Goal: Information Seeking & Learning: Understand process/instructions

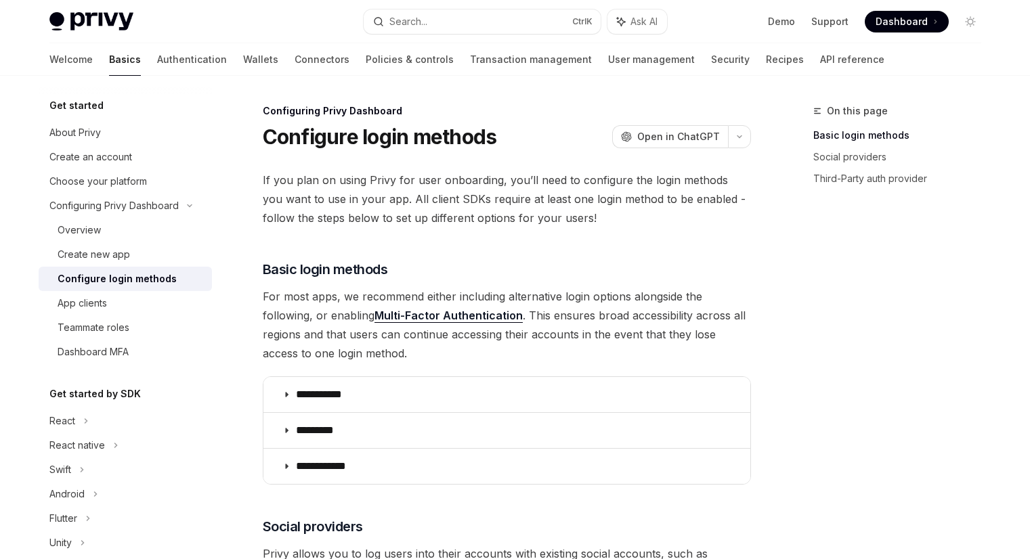
scroll to position [542, 0]
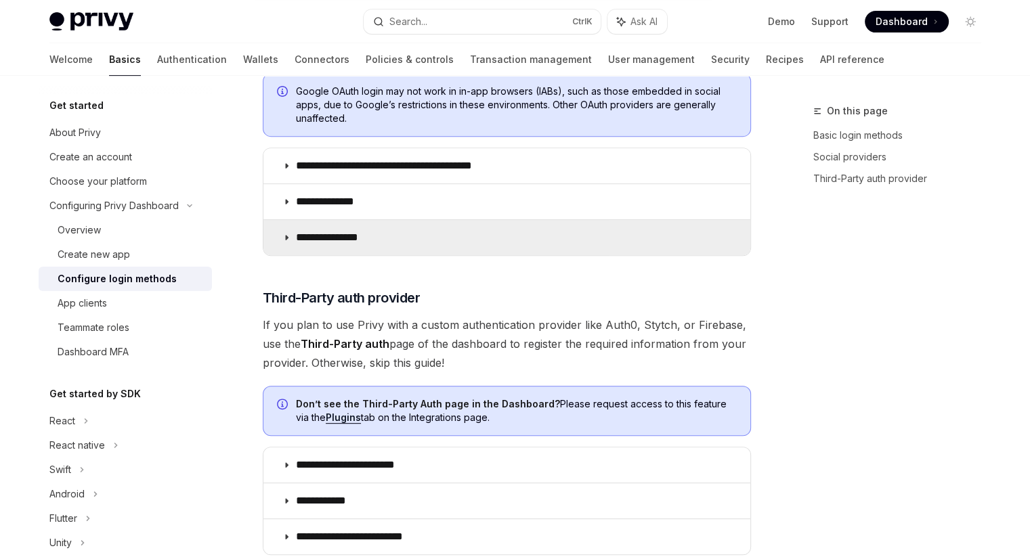
click at [373, 242] on summary "**********" at bounding box center [506, 237] width 487 height 35
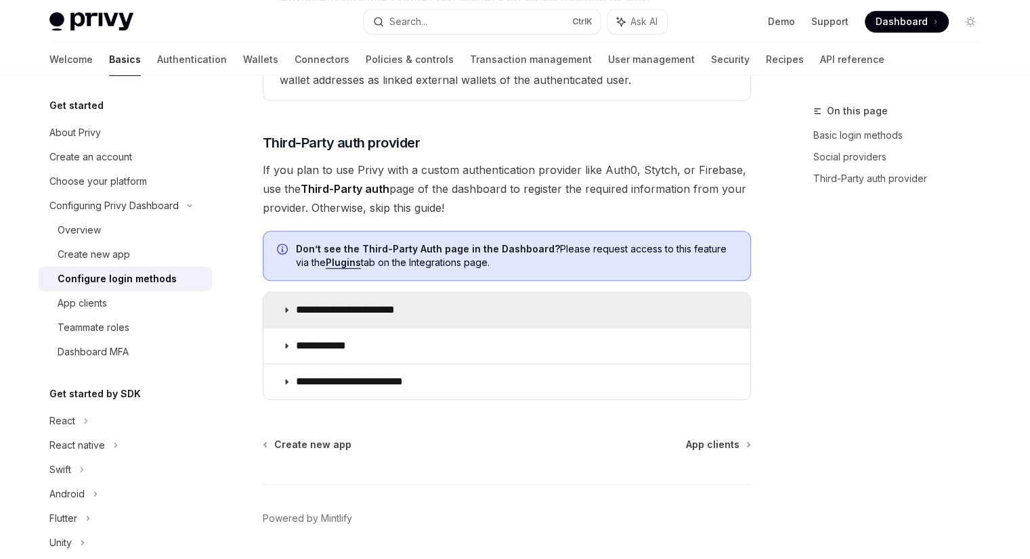
scroll to position [677, 0]
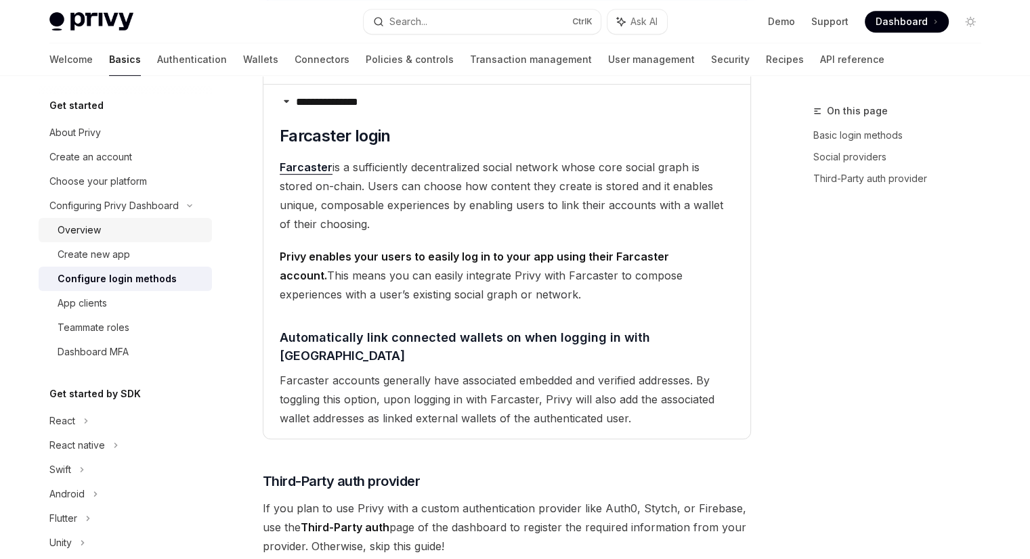
click at [85, 225] on div "Overview" at bounding box center [79, 230] width 43 height 16
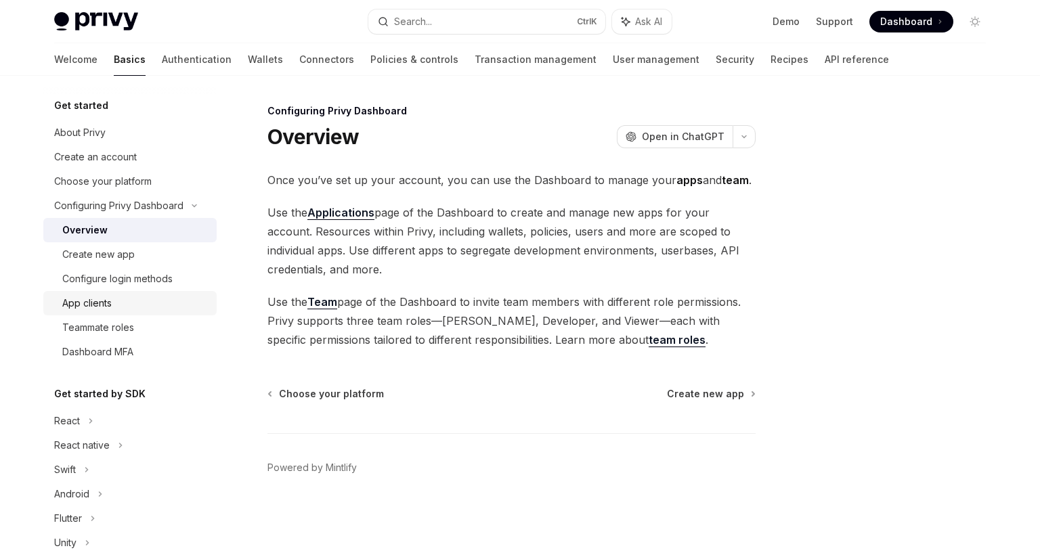
click at [89, 310] on div "App clients" at bounding box center [86, 303] width 49 height 16
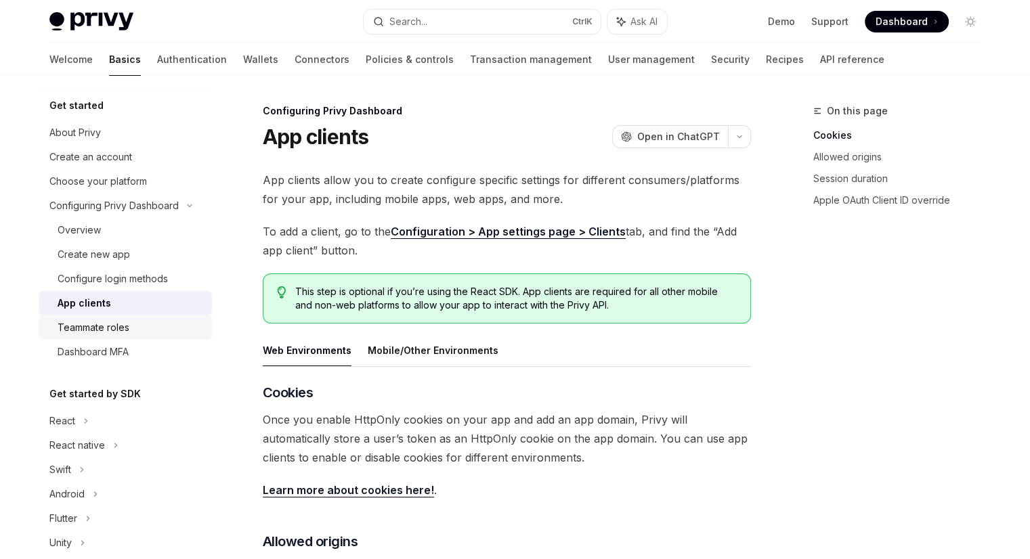
click at [75, 330] on div "Teammate roles" at bounding box center [94, 328] width 72 height 16
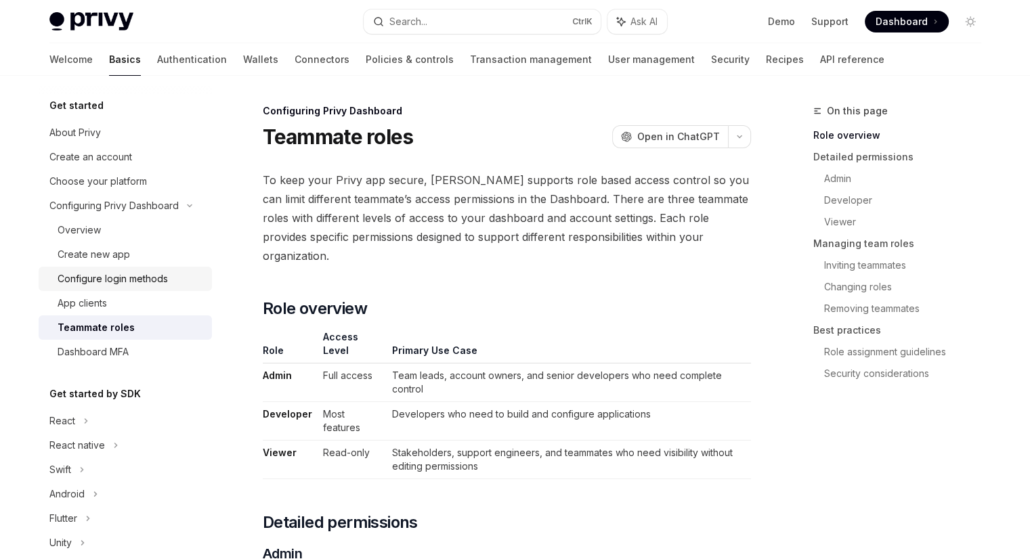
click at [102, 287] on link "Configure login methods" at bounding box center [125, 279] width 173 height 24
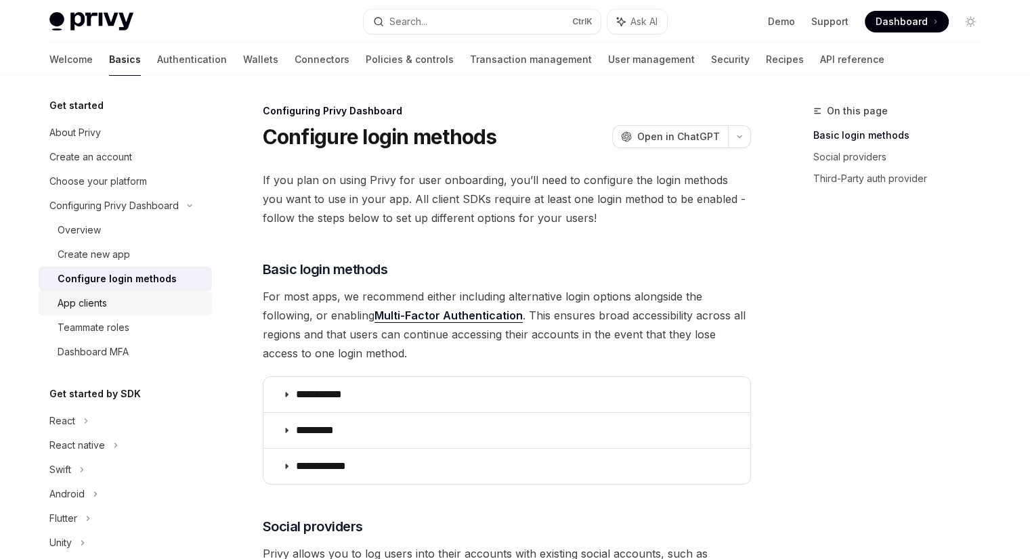
click at [89, 305] on div "App clients" at bounding box center [82, 303] width 49 height 16
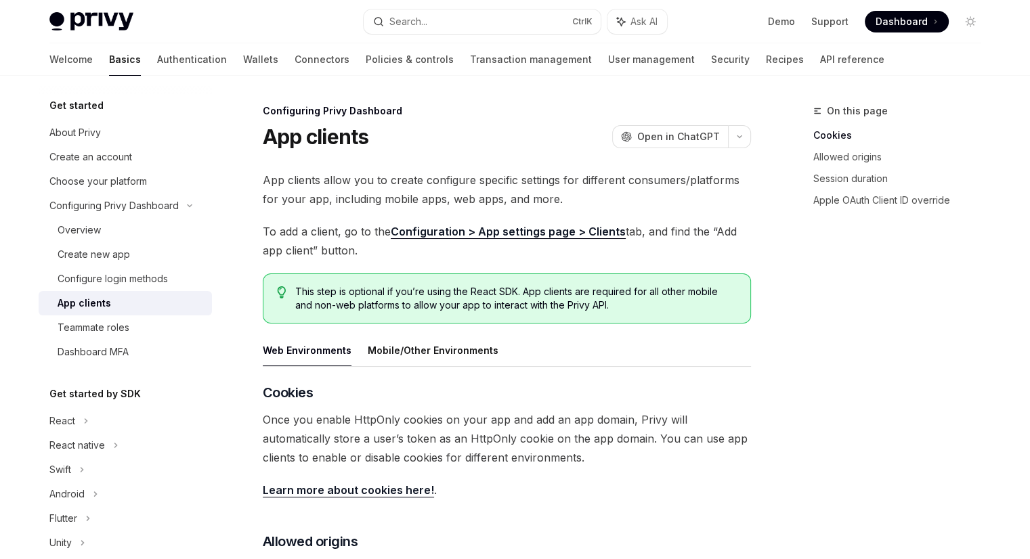
scroll to position [406, 0]
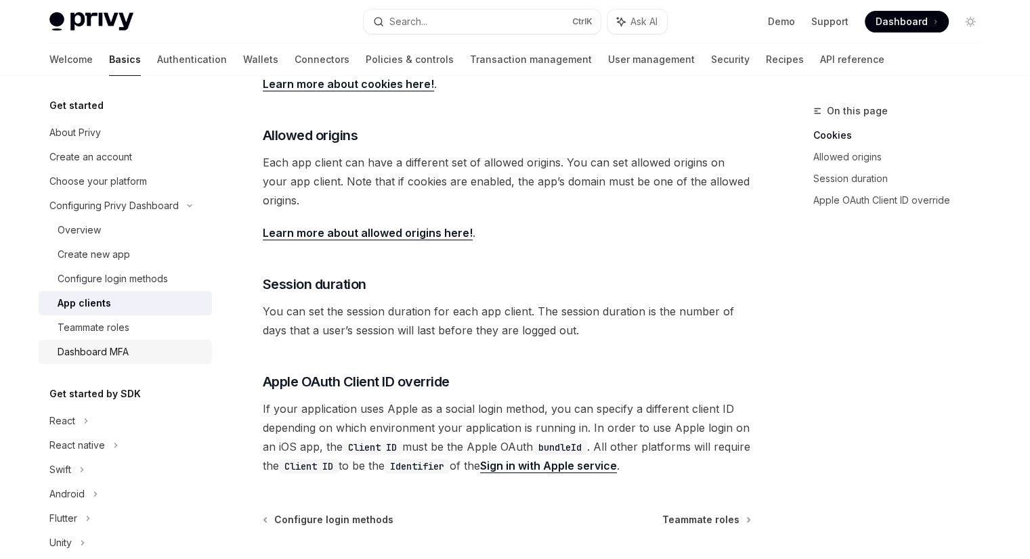
click at [106, 343] on link "Dashboard MFA" at bounding box center [125, 352] width 173 height 24
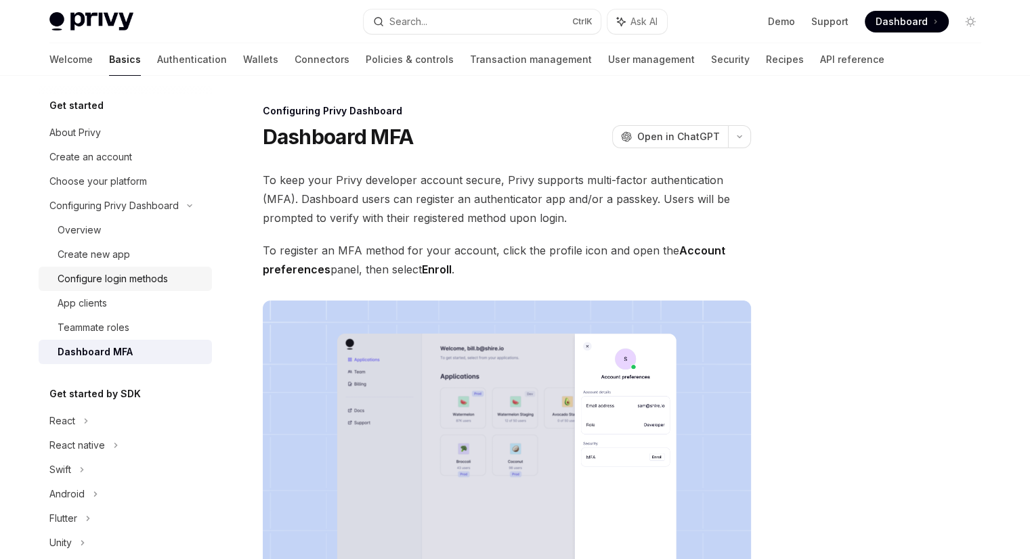
click at [102, 282] on div "Configure login methods" at bounding box center [113, 279] width 110 height 16
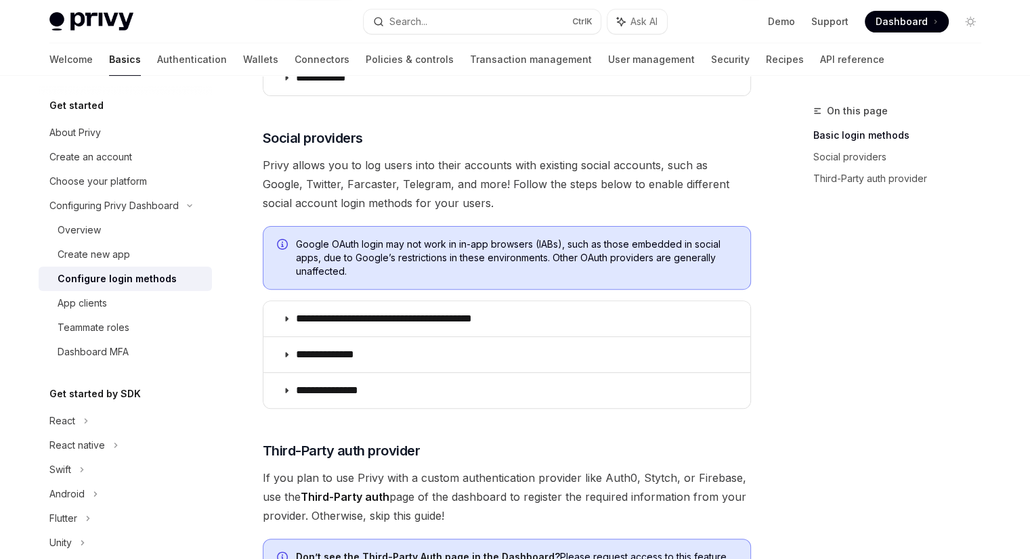
scroll to position [406, 0]
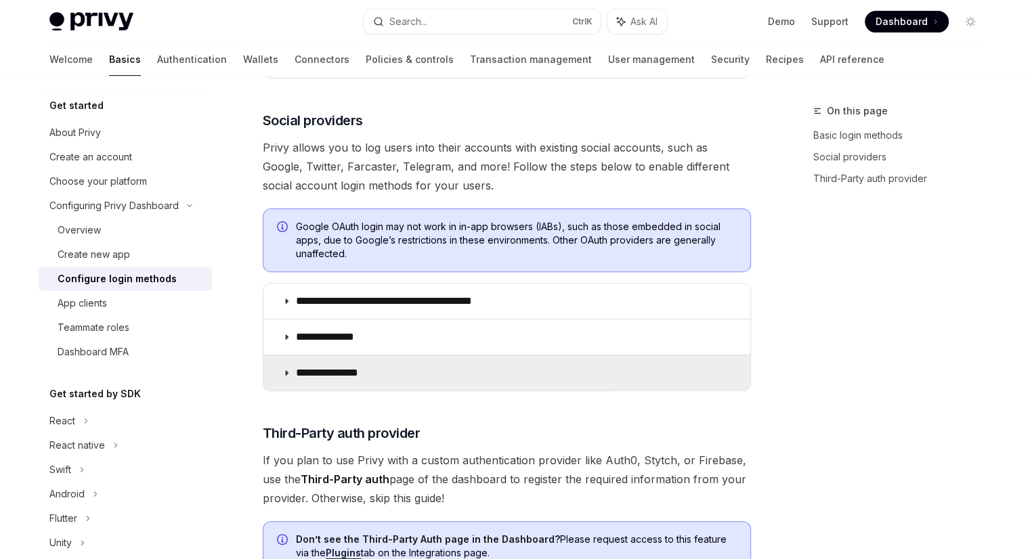
click at [303, 364] on summary "**********" at bounding box center [506, 373] width 487 height 35
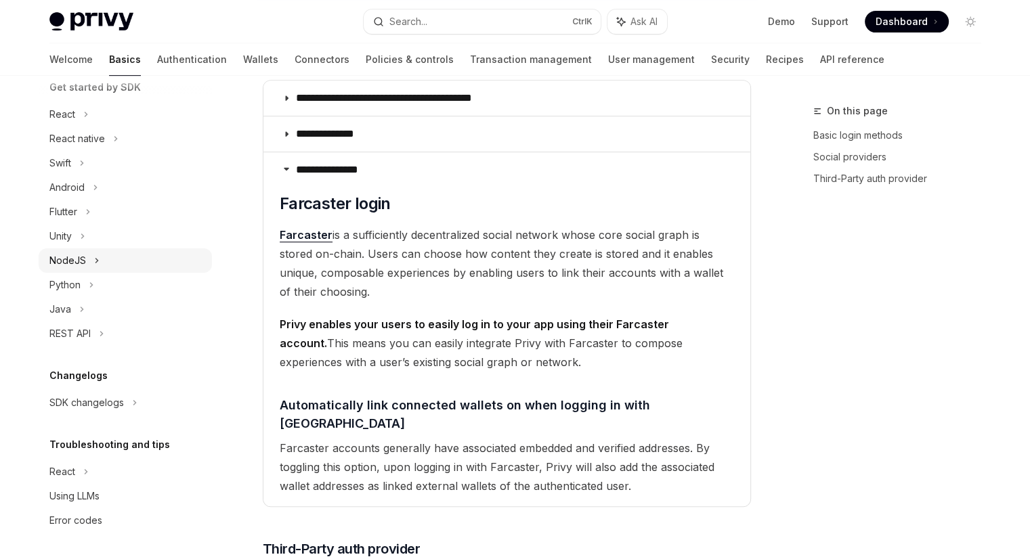
scroll to position [307, 0]
click at [87, 268] on div "NodeJS" at bounding box center [125, 260] width 173 height 24
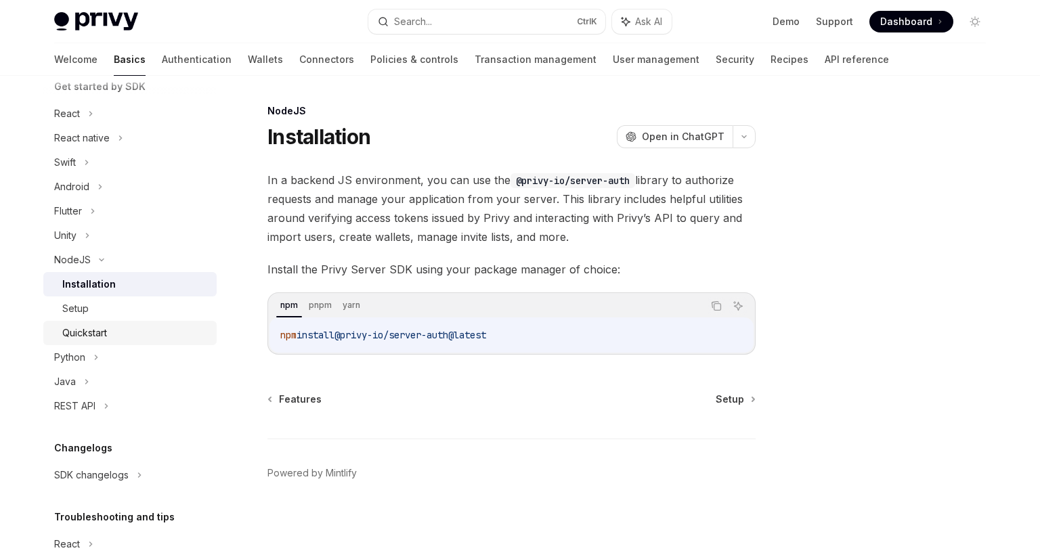
click at [79, 330] on div "Quickstart" at bounding box center [84, 333] width 45 height 16
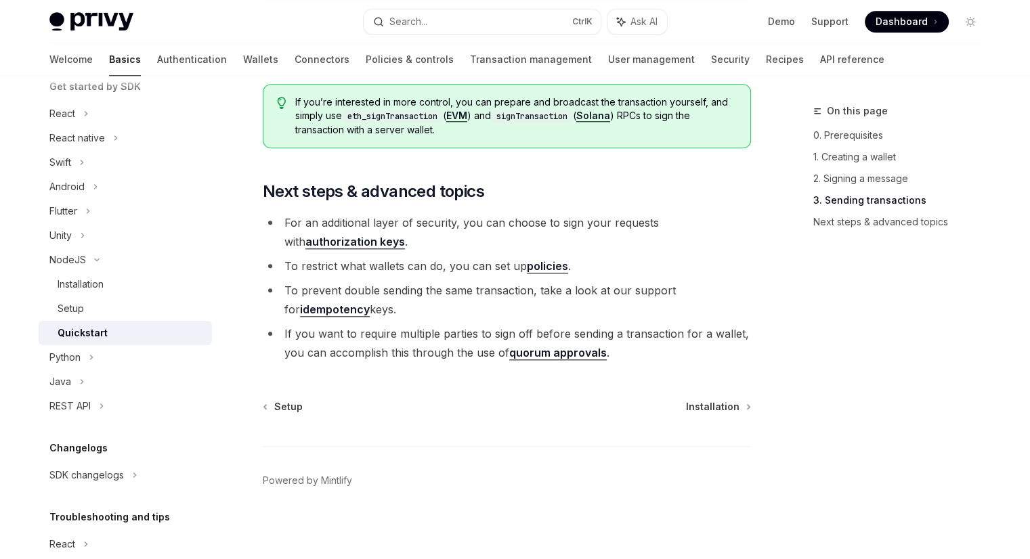
scroll to position [1468, 0]
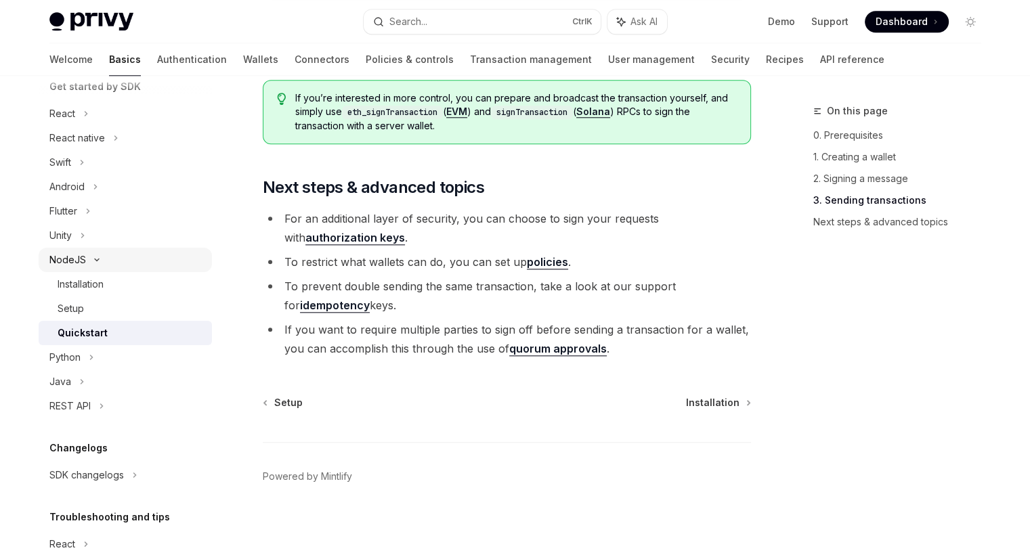
click at [94, 261] on icon at bounding box center [97, 259] width 16 height 5
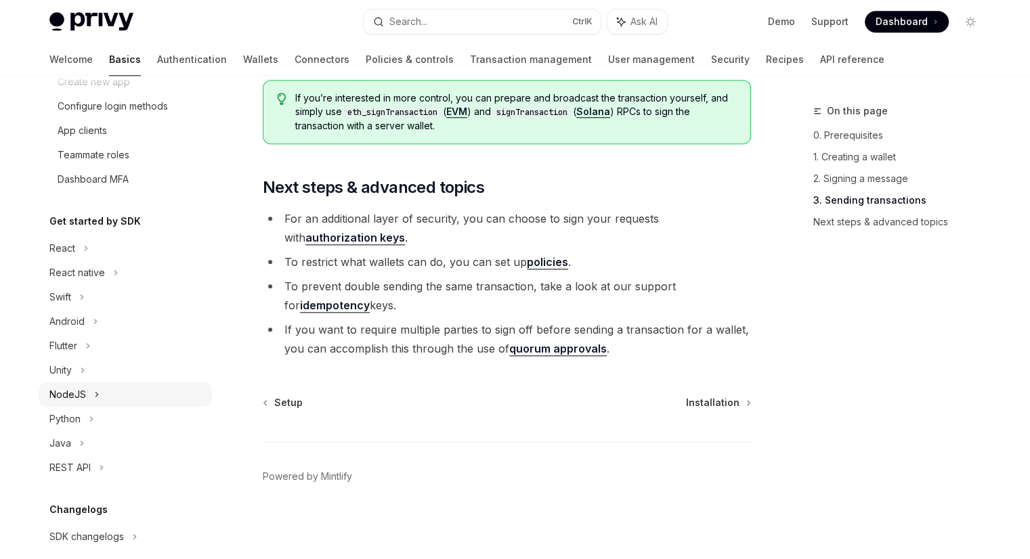
scroll to position [172, 0]
click at [91, 253] on div "React" at bounding box center [125, 249] width 173 height 24
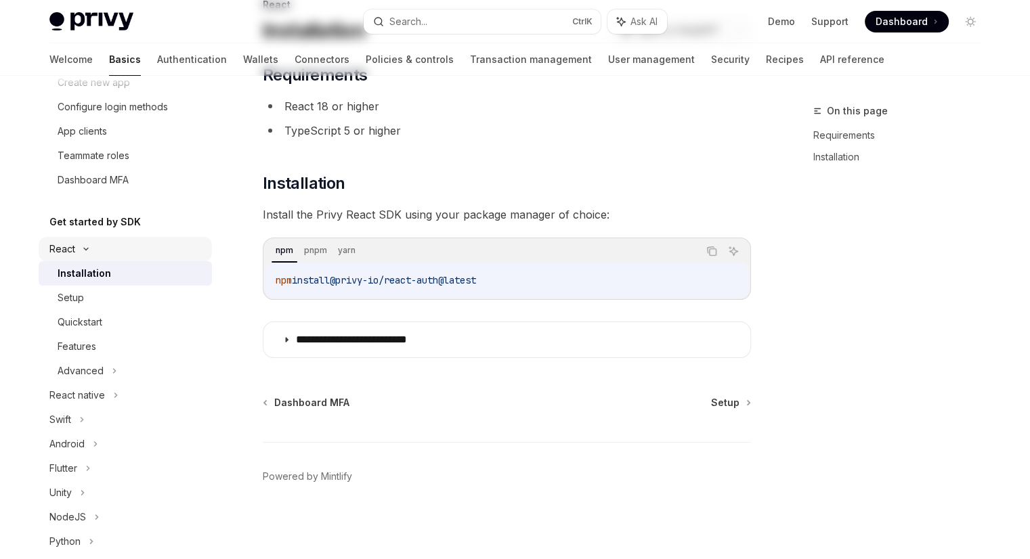
type textarea "*"
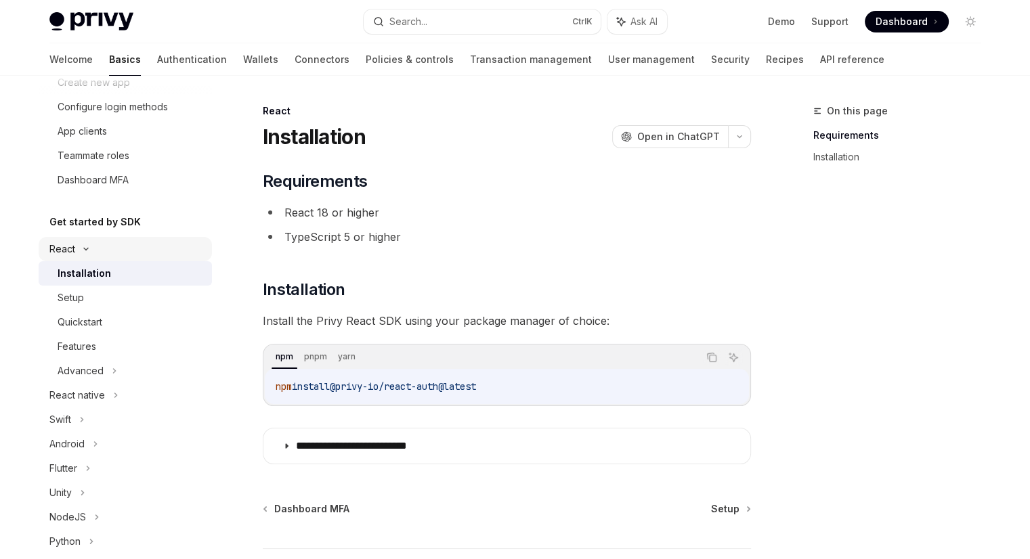
click at [91, 256] on div "React" at bounding box center [125, 249] width 173 height 24
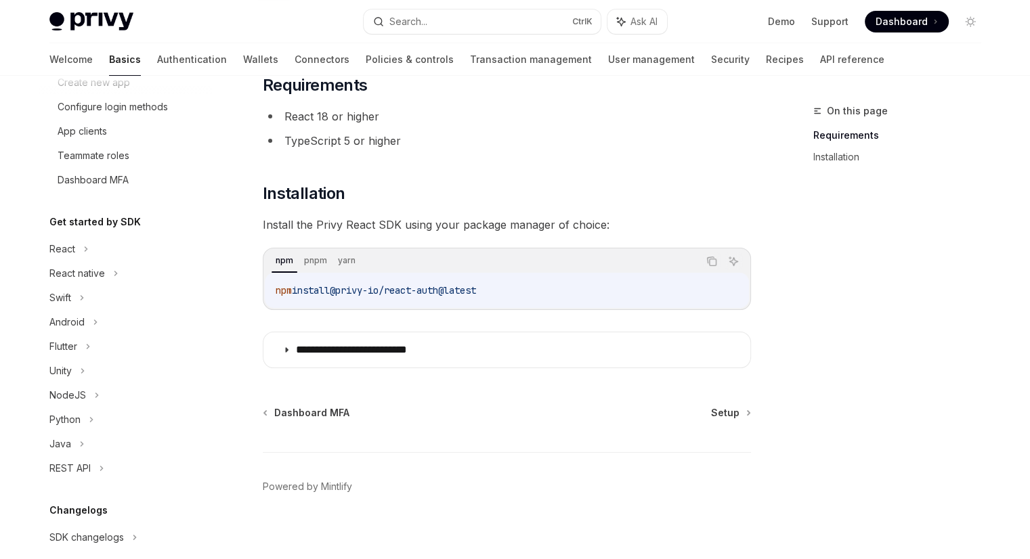
scroll to position [106, 0]
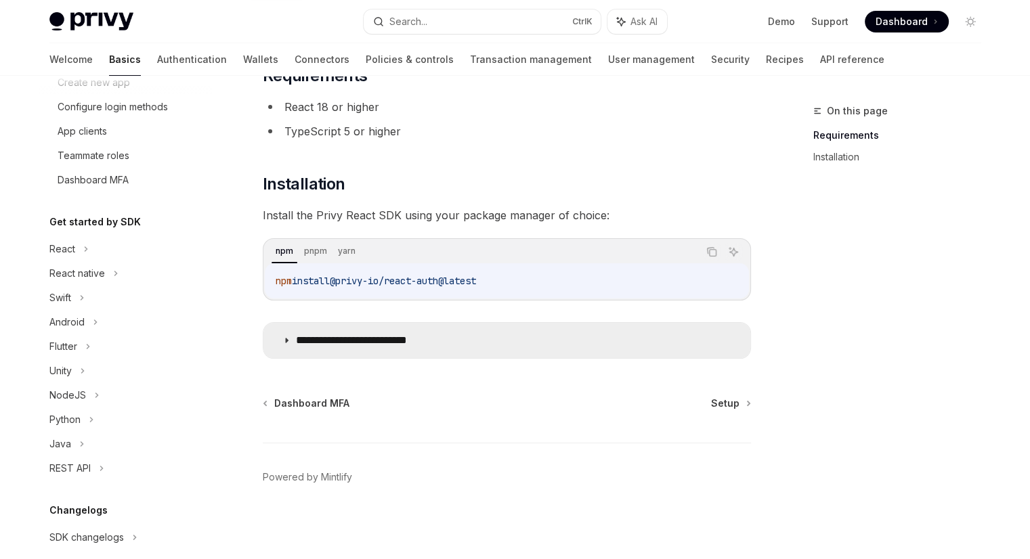
click at [288, 351] on summary "**********" at bounding box center [506, 340] width 487 height 35
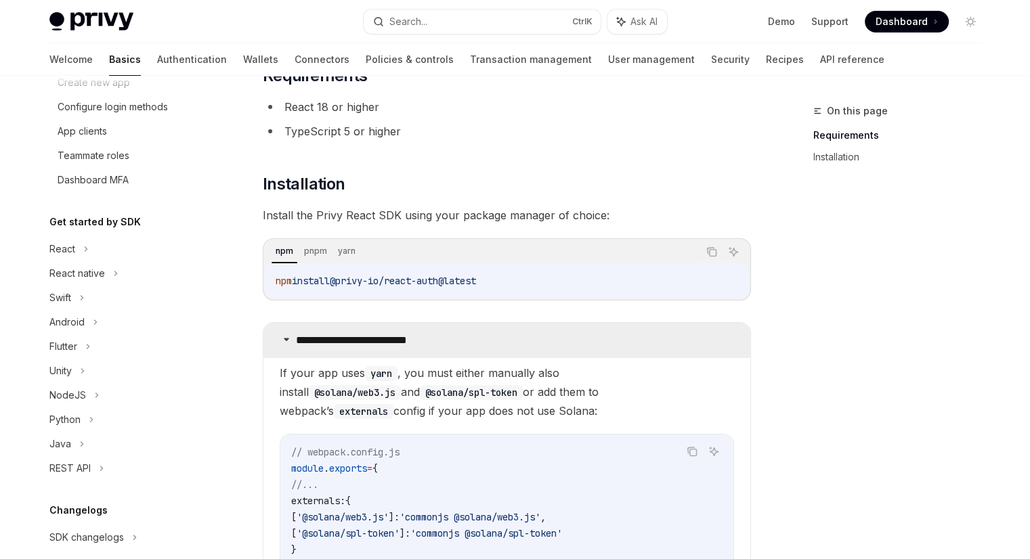
click at [290, 346] on summary "**********" at bounding box center [506, 340] width 487 height 35
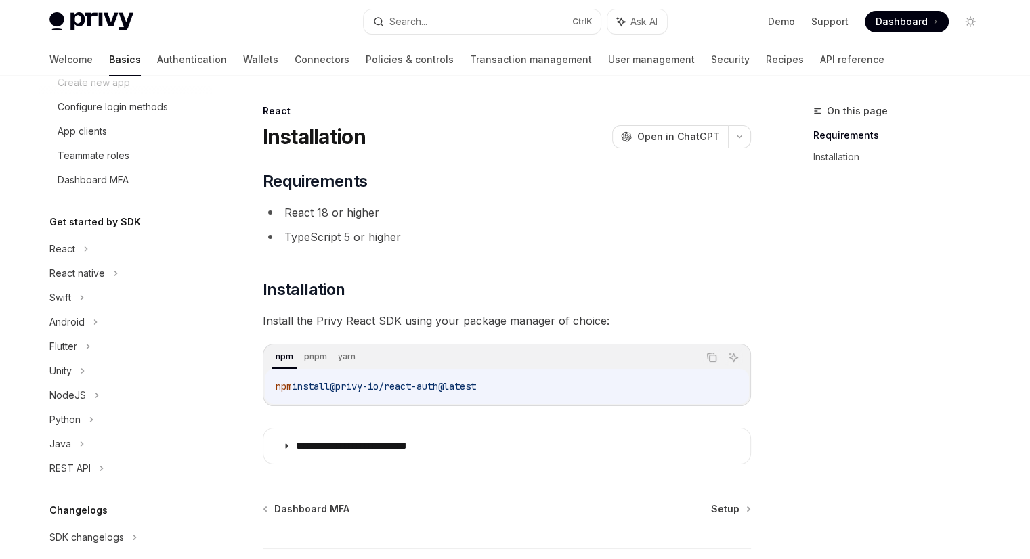
click at [294, 137] on h1 "Installation" at bounding box center [314, 137] width 103 height 24
click at [472, 248] on div "**********" at bounding box center [507, 318] width 488 height 294
click at [308, 239] on li "TypeScript 5 or higher" at bounding box center [507, 237] width 488 height 19
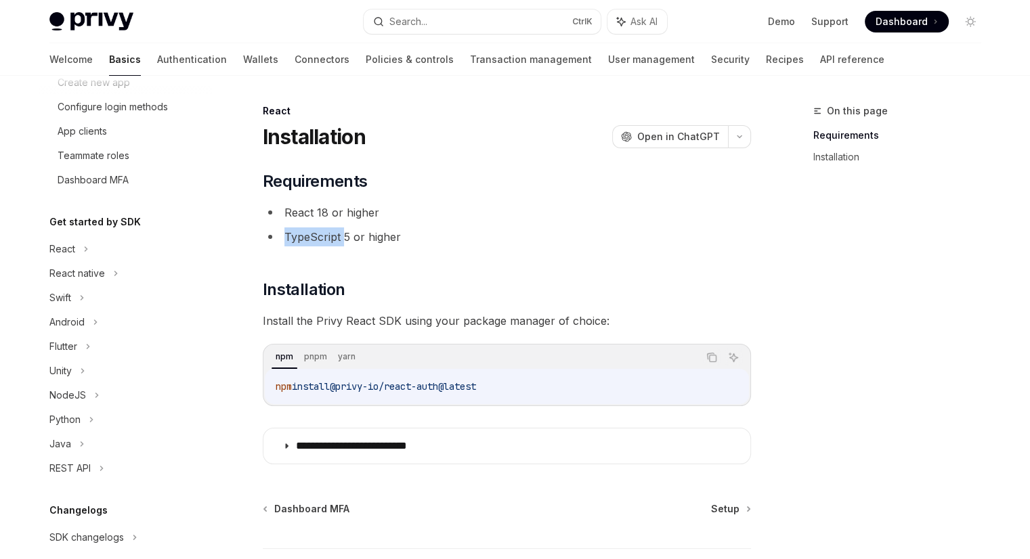
click at [308, 239] on li "TypeScript 5 or higher" at bounding box center [507, 237] width 488 height 19
click at [306, 218] on li "React 18 or higher" at bounding box center [507, 212] width 488 height 19
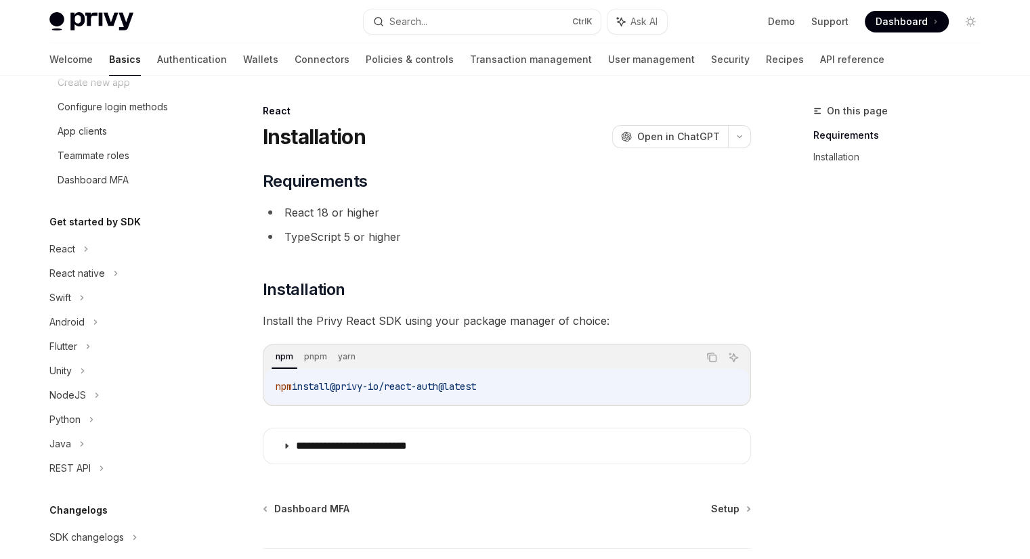
click at [299, 237] on li "TypeScript 5 or higher" at bounding box center [507, 237] width 488 height 19
click at [320, 208] on li "React 18 or higher" at bounding box center [507, 212] width 488 height 19
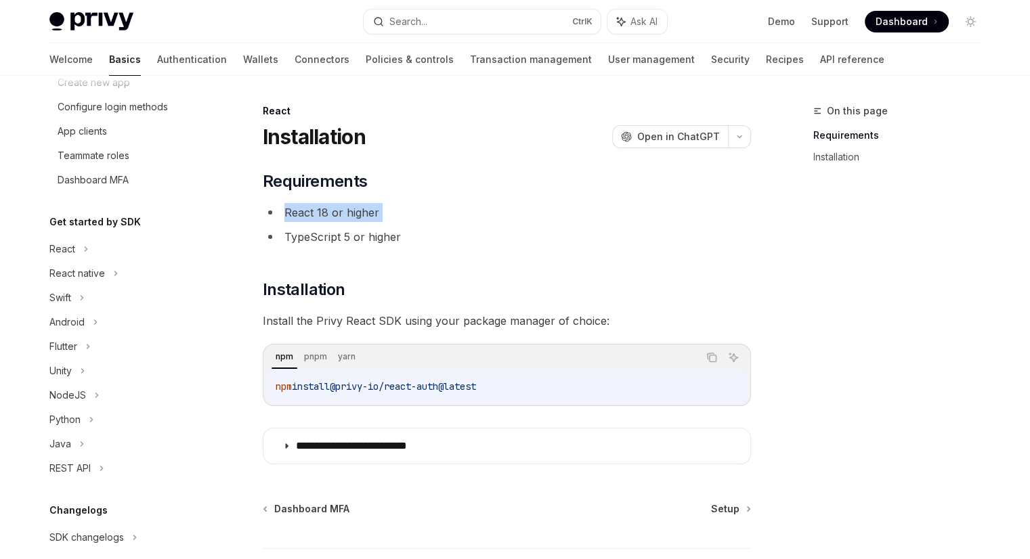
click at [320, 208] on li "React 18 or higher" at bounding box center [507, 212] width 488 height 19
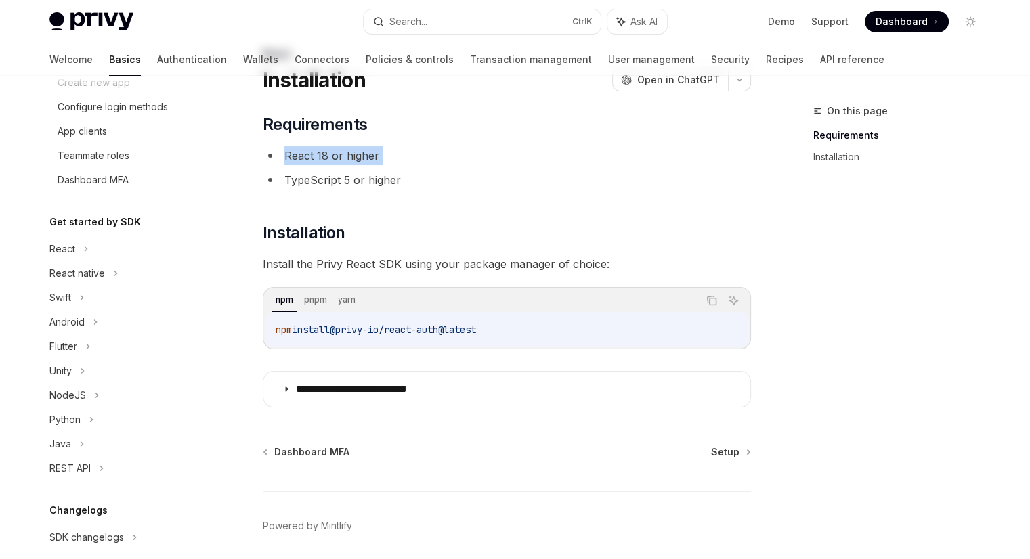
scroll to position [106, 0]
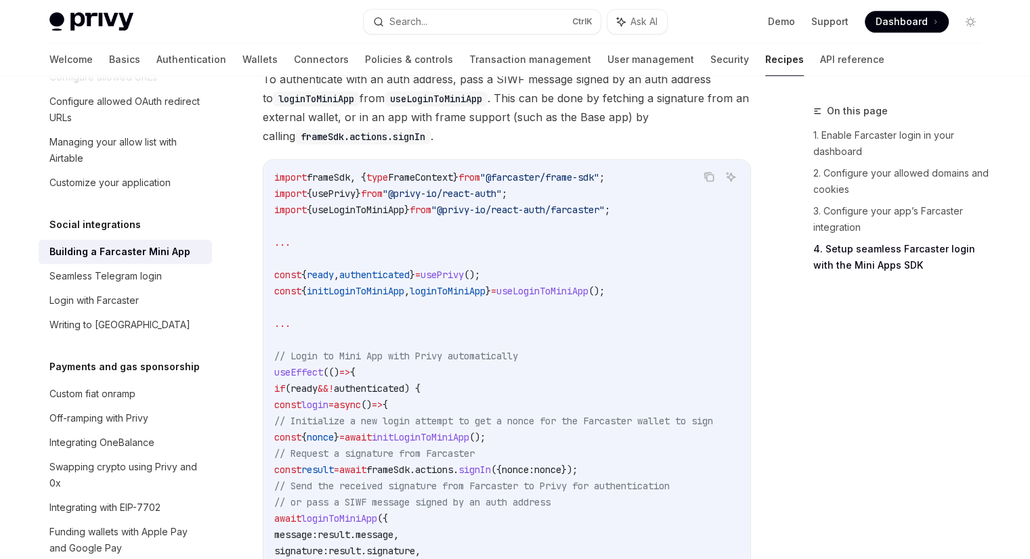
scroll to position [1693, 0]
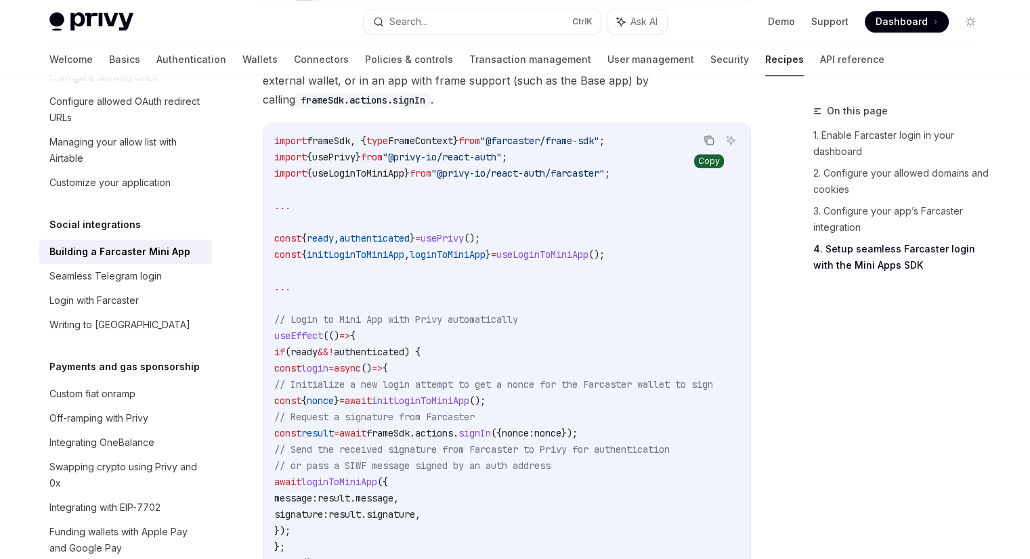
click at [704, 146] on icon "Copy the contents from the code block" at bounding box center [709, 140] width 11 height 11
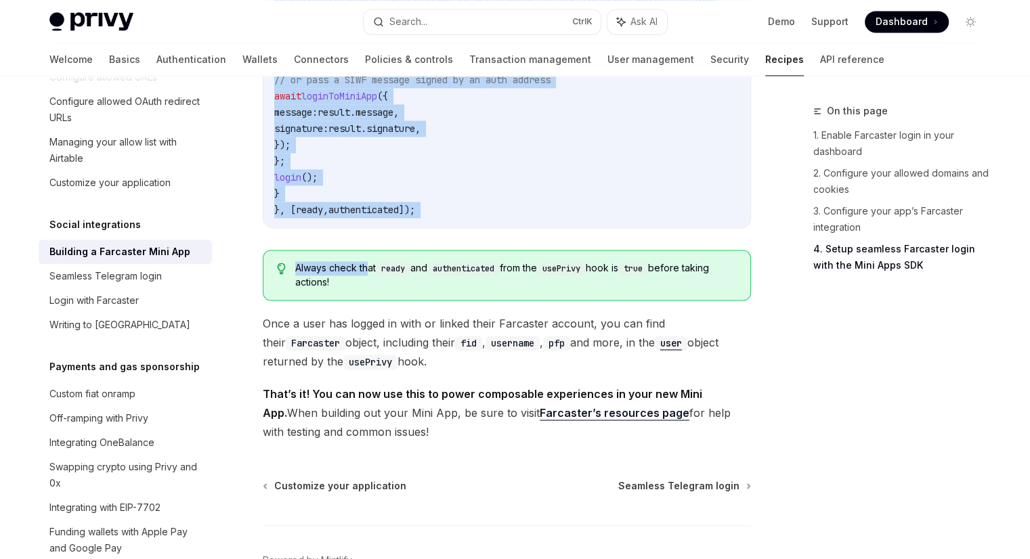
scroll to position [2099, 0]
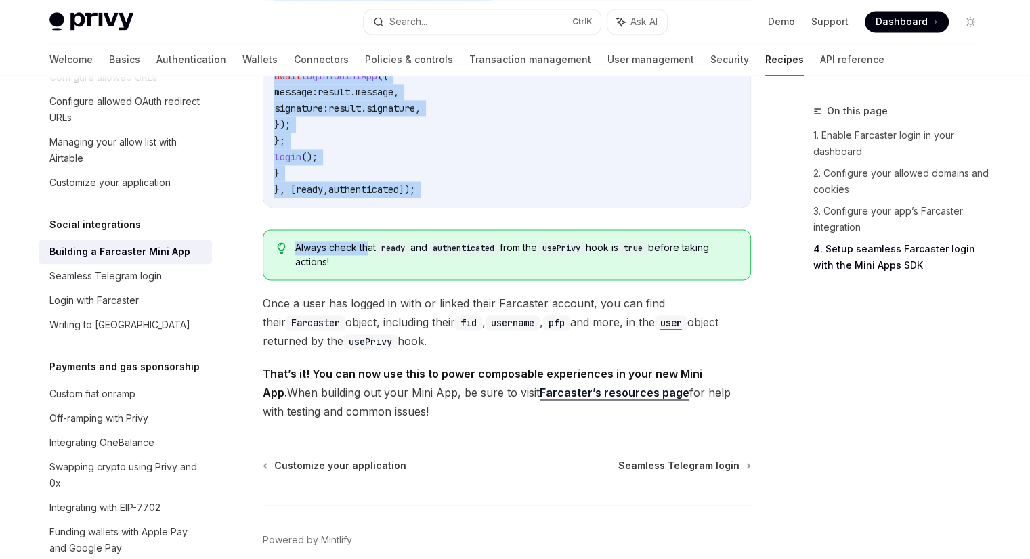
drag, startPoint x: 260, startPoint y: 149, endPoint x: 540, endPoint y: 442, distance: 405.2
copy div "4. Setup seamless Farcaster login with the Mini Apps SDK Automatic embedded wal…"
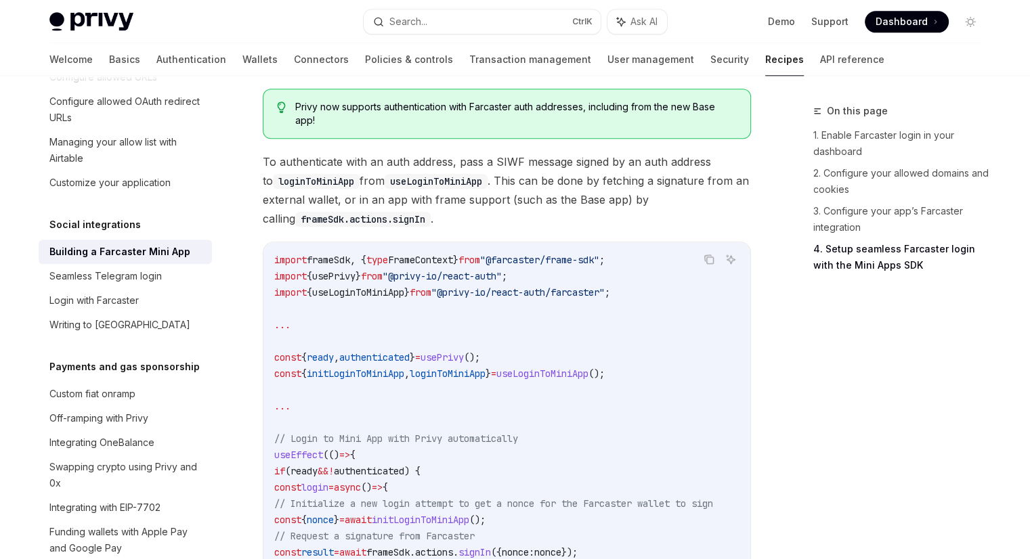
scroll to position [1354, 0]
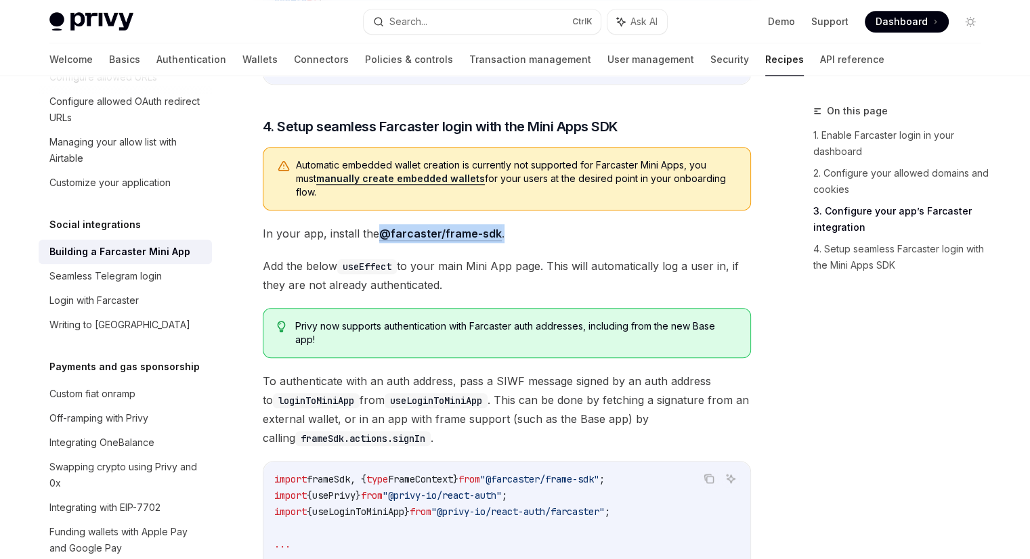
drag, startPoint x: 477, startPoint y: 258, endPoint x: 380, endPoint y: 253, distance: 97.6
click at [380, 243] on span "In your app, install the @farcaster/frame-sdk ." at bounding box center [507, 233] width 488 height 19
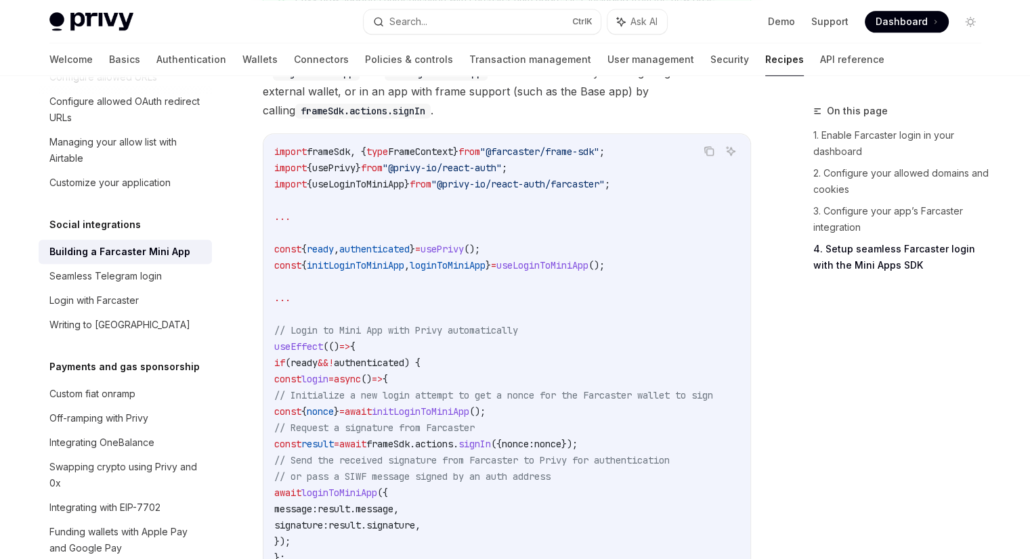
scroll to position [1693, 0]
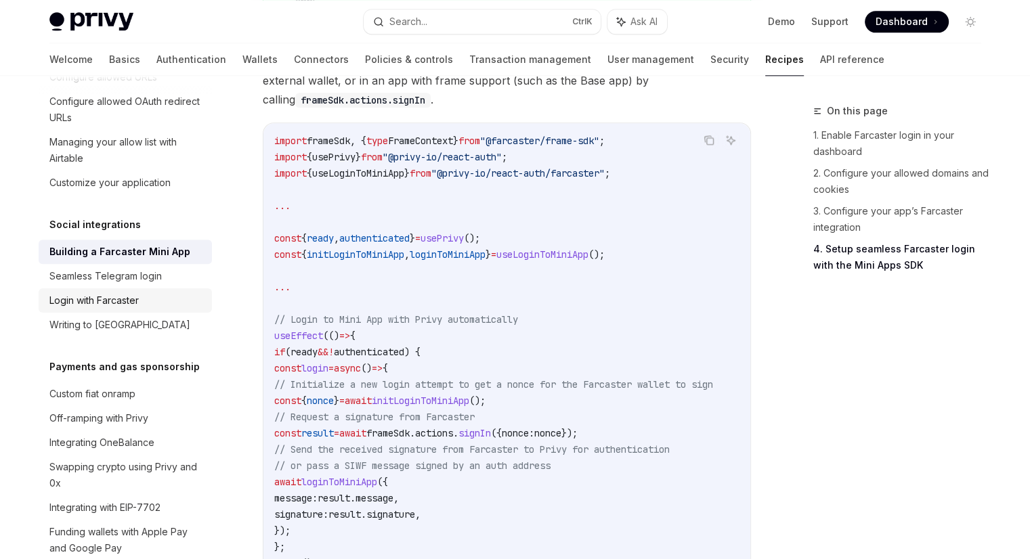
click at [101, 309] on div "Login with Farcaster" at bounding box center [93, 301] width 89 height 16
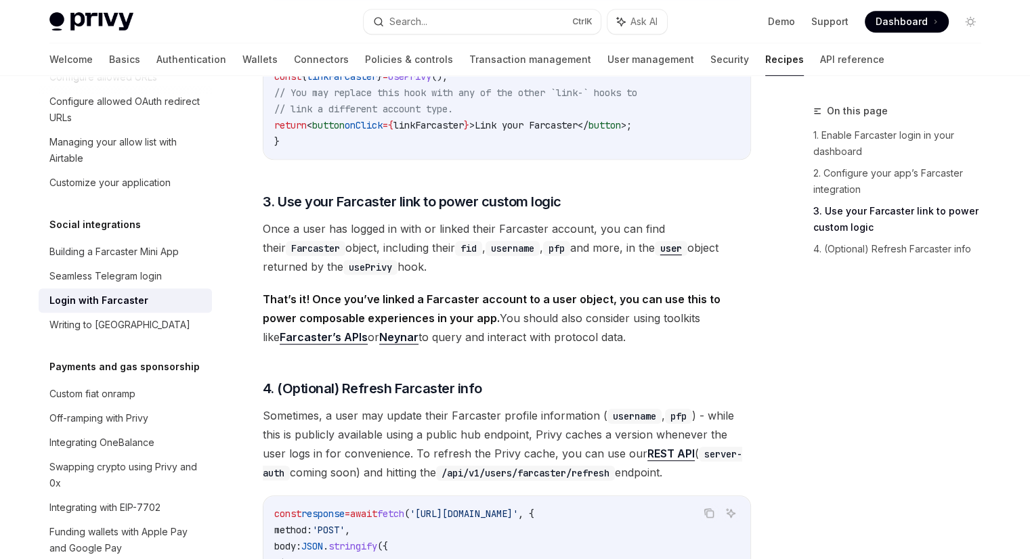
scroll to position [1016, 0]
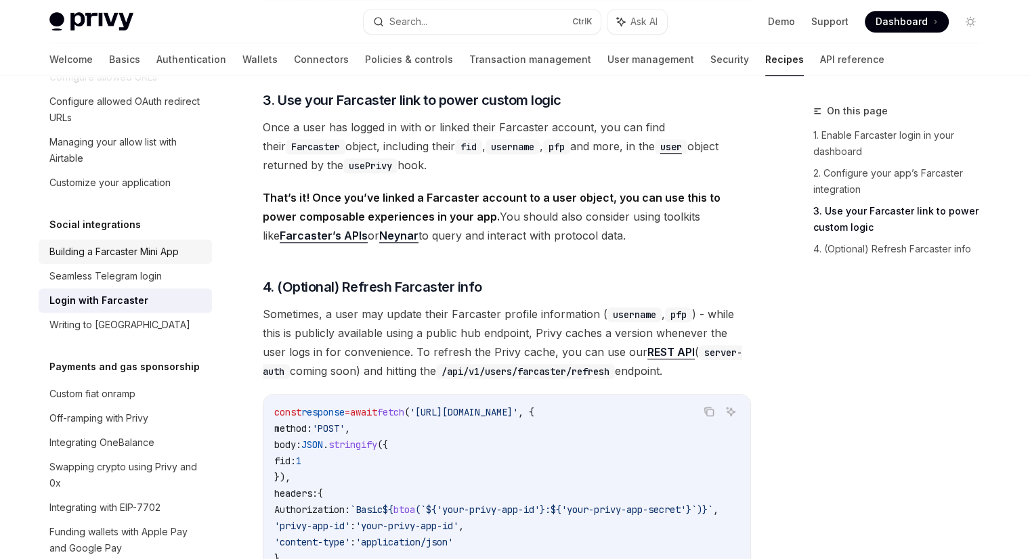
click at [140, 260] on div "Building a Farcaster Mini App" at bounding box center [113, 252] width 129 height 16
type textarea "*"
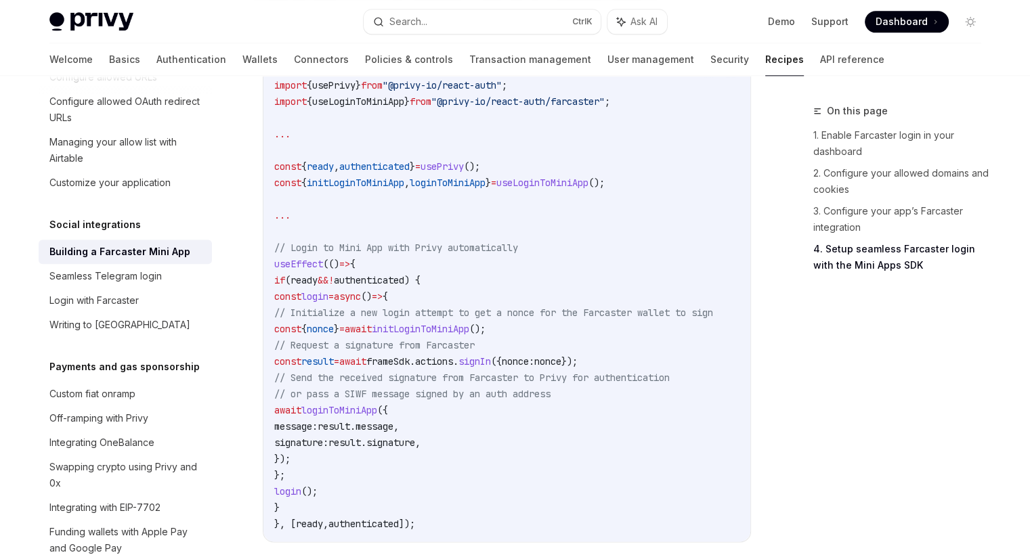
scroll to position [1647, 0]
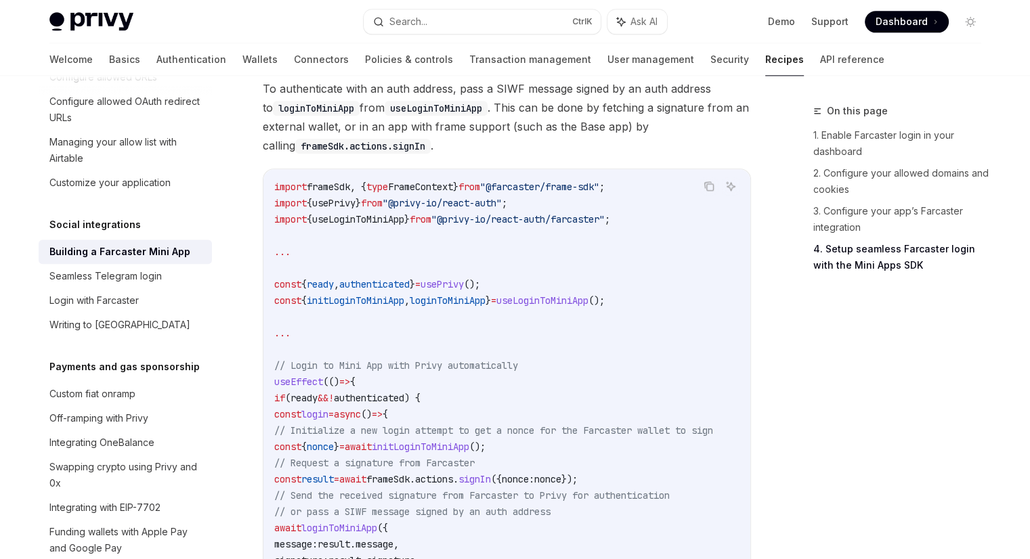
click at [576, 307] on span "useLoginToMiniApp" at bounding box center [542, 301] width 92 height 12
copy span "useLoginToMiniApp"
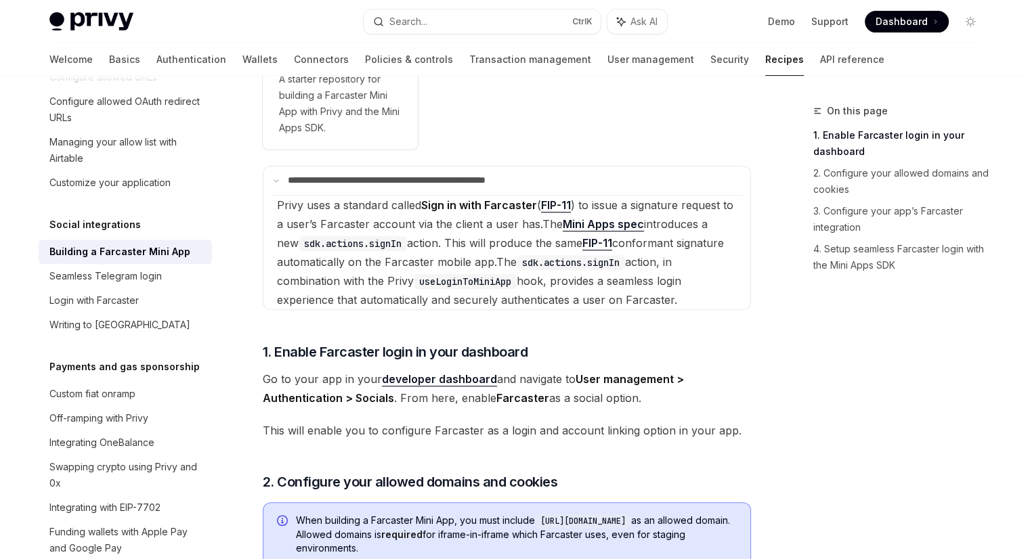
scroll to position [1610, 0]
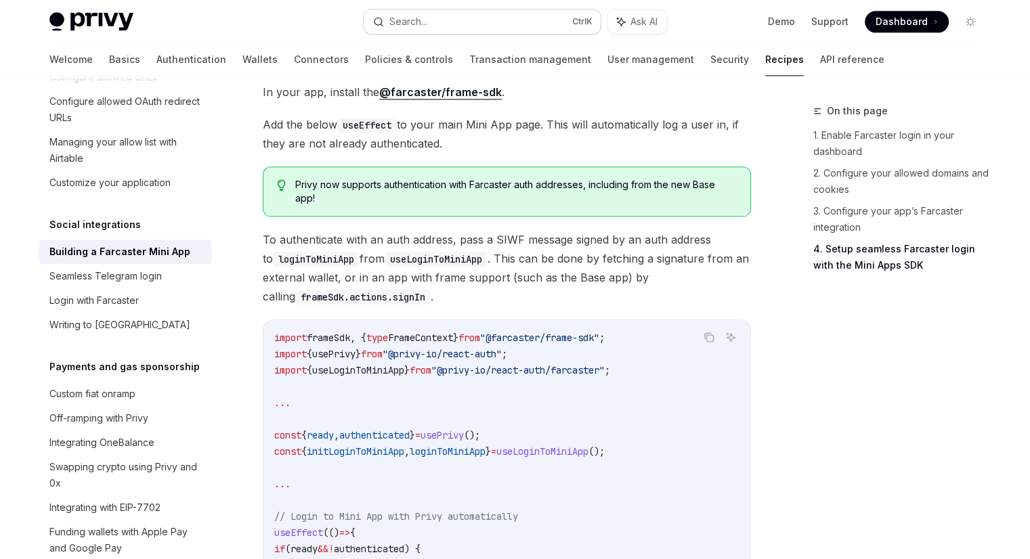
click at [427, 14] on div "Search..." at bounding box center [408, 22] width 38 height 16
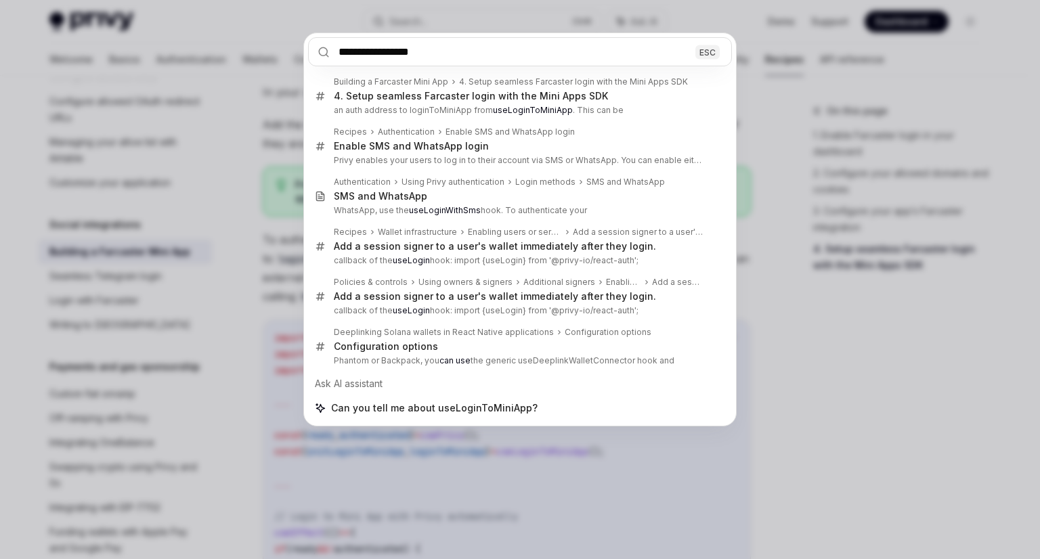
type input "**********"
click at [775, 390] on div "**********" at bounding box center [520, 279] width 1040 height 559
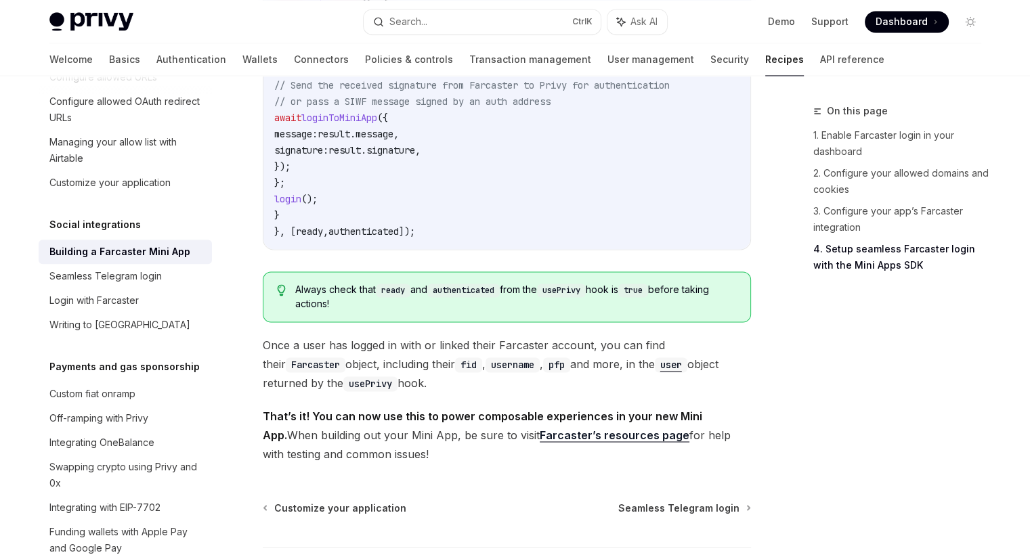
scroll to position [2303, 0]
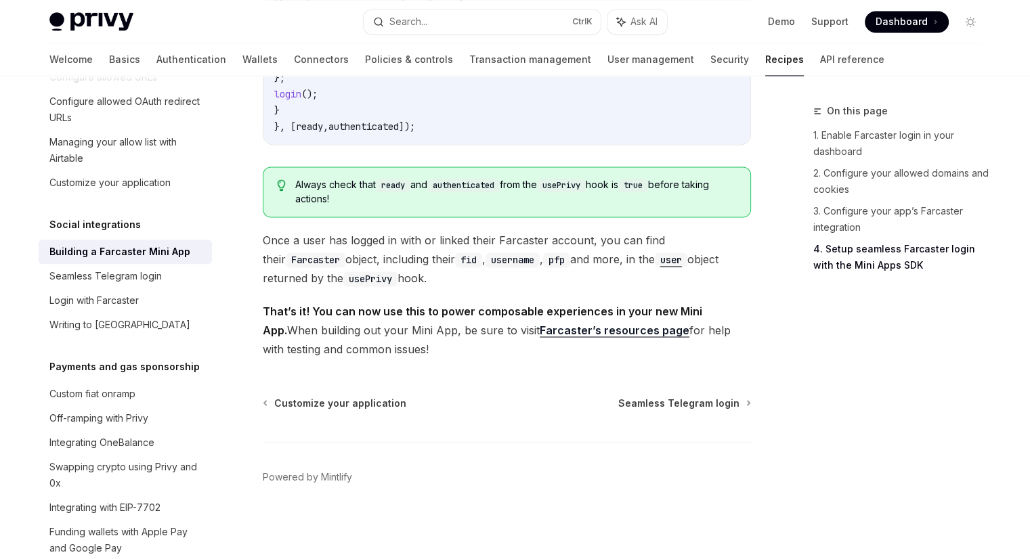
click at [591, 330] on link "Farcaster’s resources page" at bounding box center [615, 330] width 150 height 14
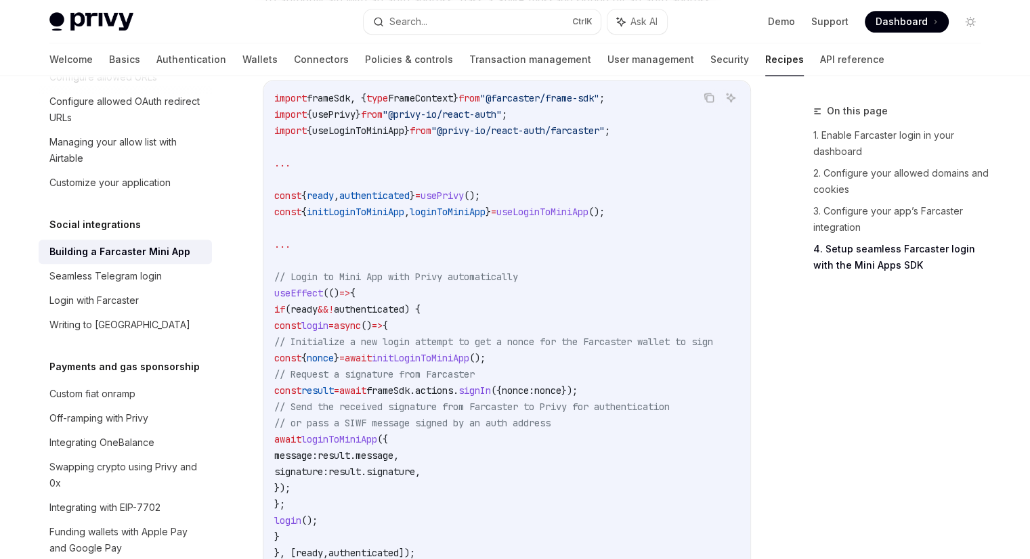
scroll to position [1829, 0]
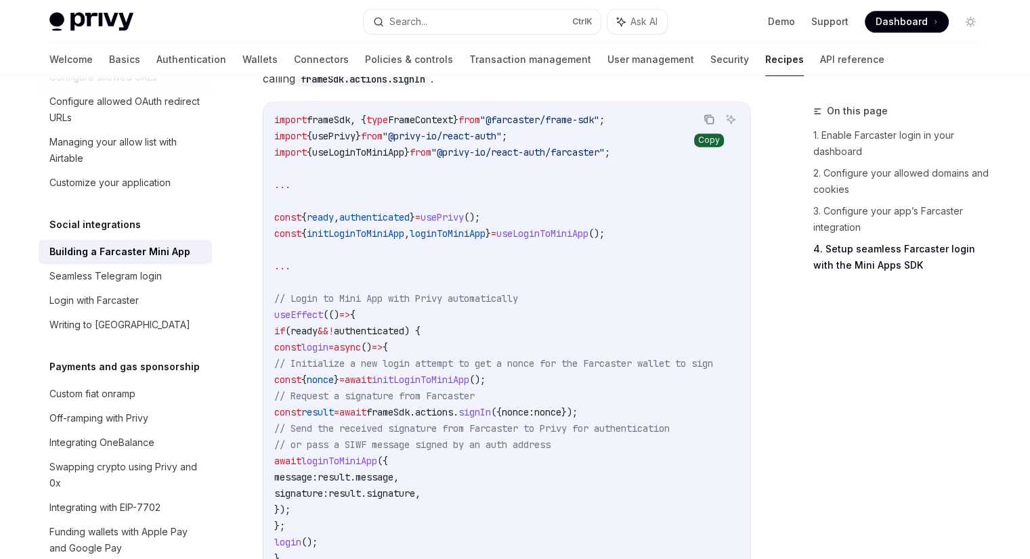
click at [707, 125] on icon "Copy the contents from the code block" at bounding box center [709, 119] width 11 height 11
click at [712, 125] on icon "Copy the contents from the code block" at bounding box center [709, 119] width 11 height 11
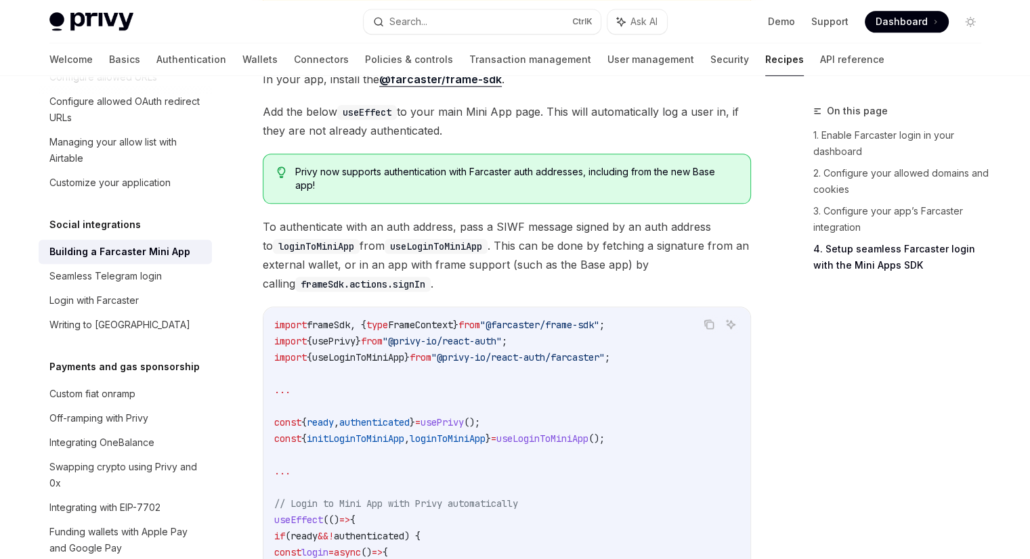
scroll to position [1558, 0]
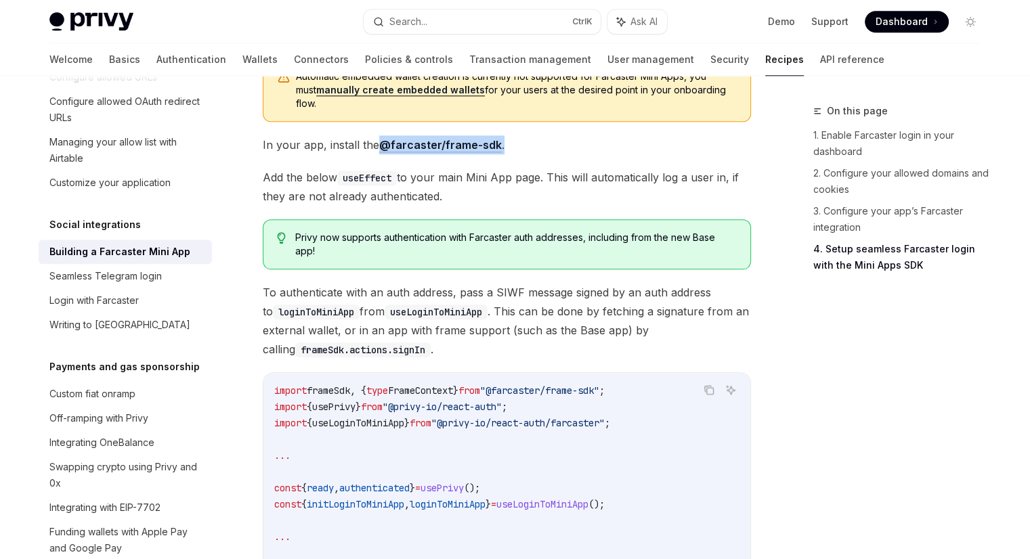
drag, startPoint x: 377, startPoint y: 166, endPoint x: 518, endPoint y: 165, distance: 141.5
click at [518, 154] on span "In your app, install the @farcaster/frame-sdk ." at bounding box center [507, 144] width 488 height 19
click at [379, 429] on span "useLoginToMiniApp" at bounding box center [358, 423] width 92 height 12
copy span "useLoginToMiniApp"
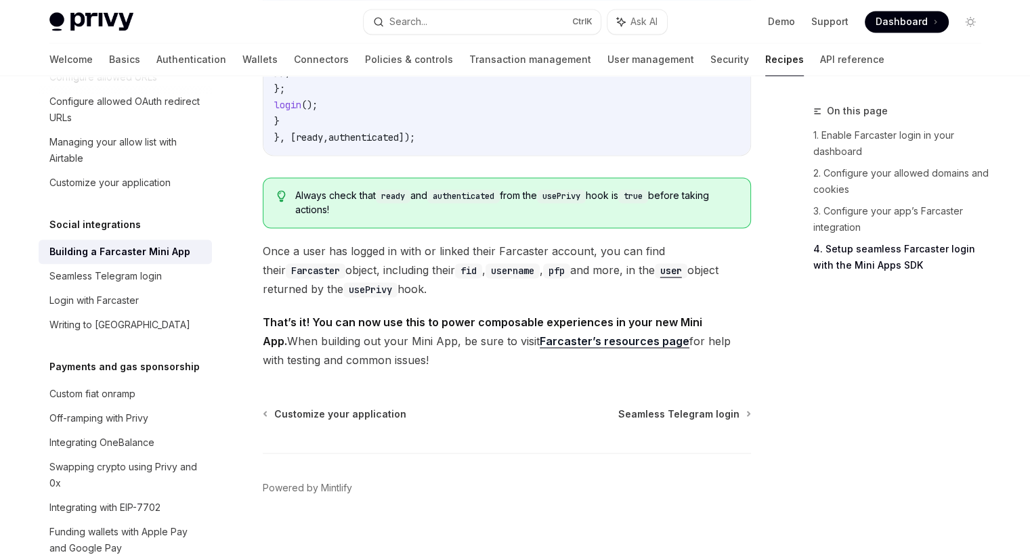
scroll to position [1964, 0]
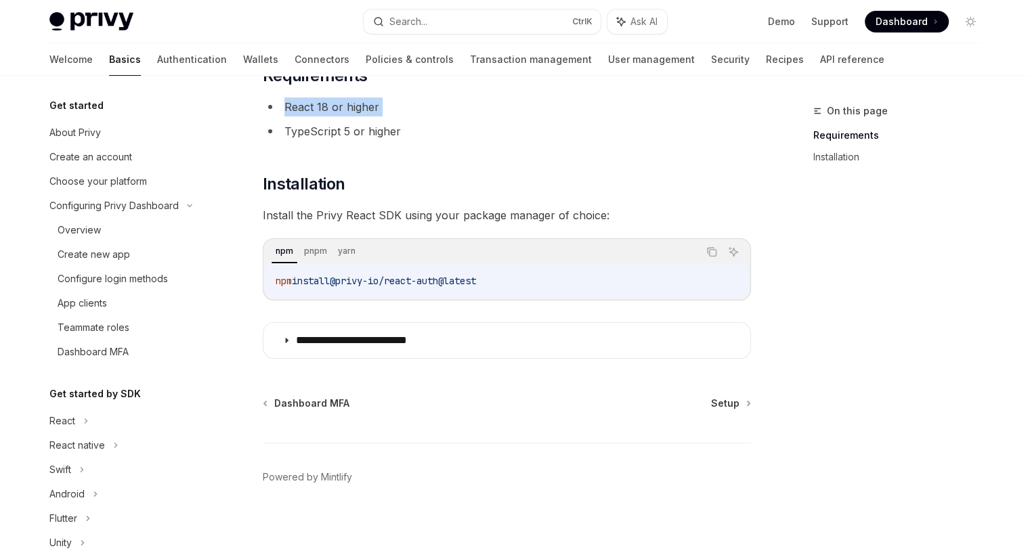
scroll to position [172, 0]
